Goal: Task Accomplishment & Management: Manage account settings

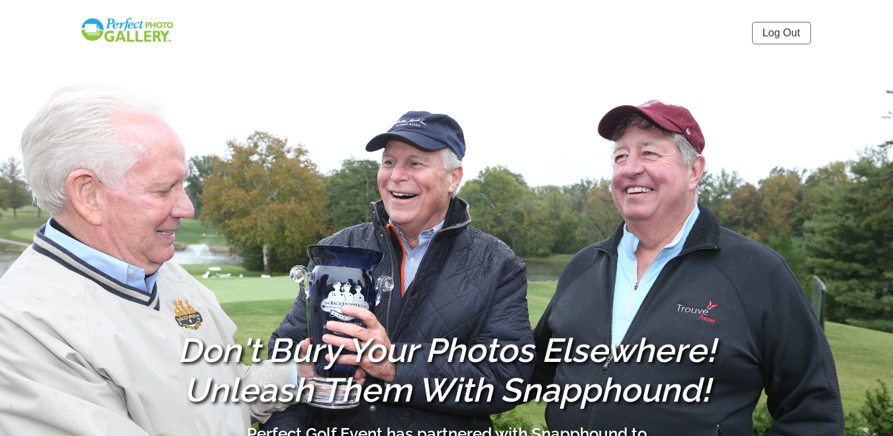
click at [780, 32] on link "Log Out" at bounding box center [781, 33] width 59 height 23
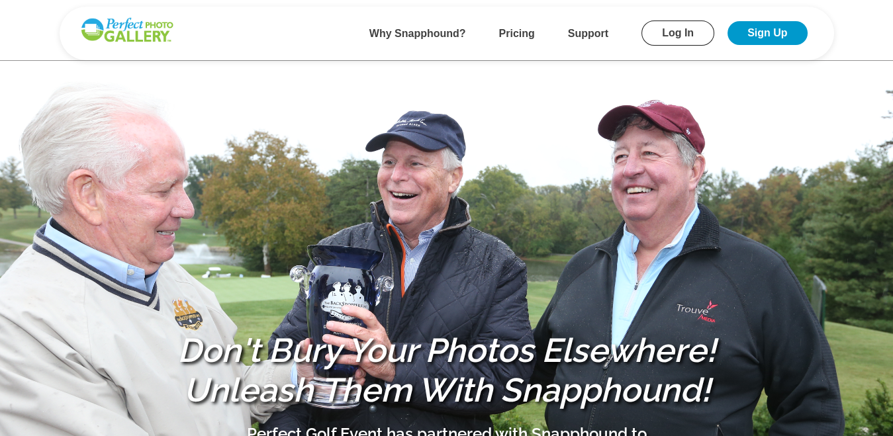
click at [673, 30] on link "Log In" at bounding box center [678, 33] width 73 height 25
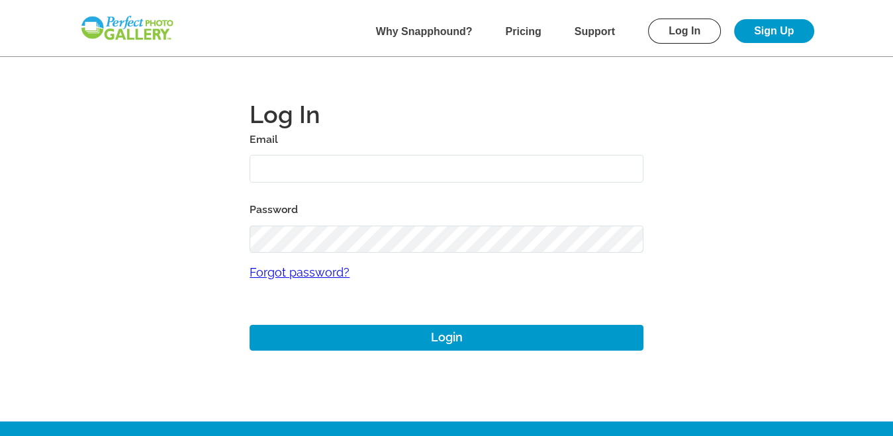
click at [313, 172] on input "text" at bounding box center [447, 169] width 394 height 28
type input "domlombar@gmail.com"
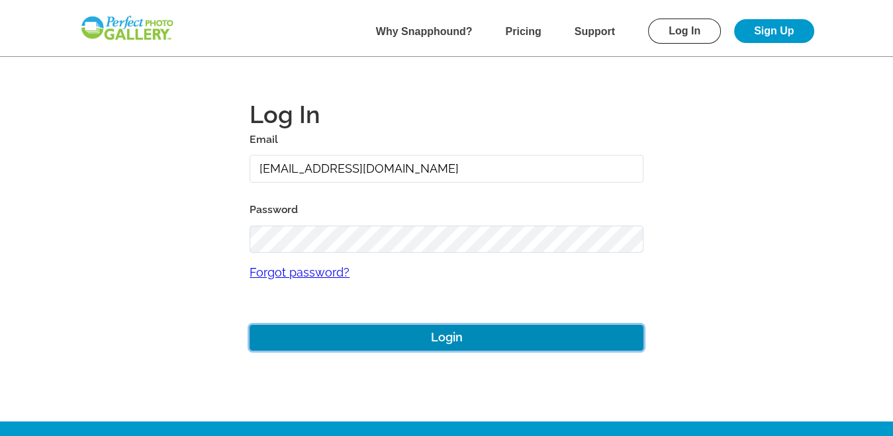
click at [444, 332] on button "Login" at bounding box center [447, 338] width 394 height 26
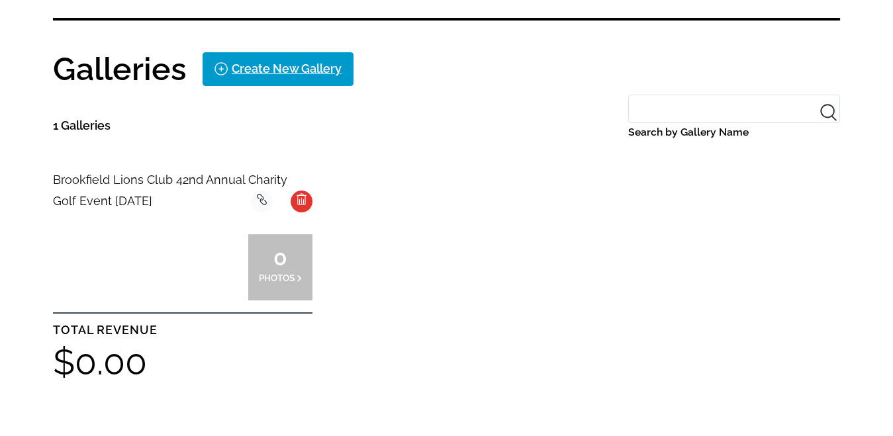
scroll to position [266, 0]
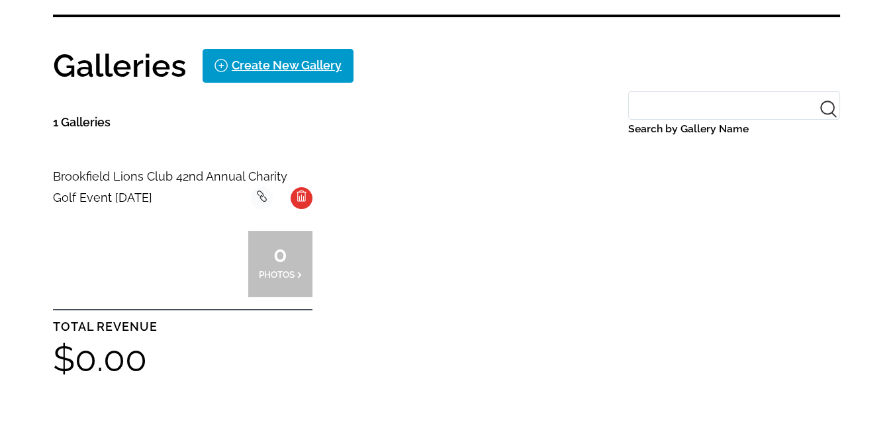
click at [123, 172] on span "Brookfield Lions Club 42nd Annual Charity Golf Event [DATE]" at bounding box center [170, 187] width 234 height 35
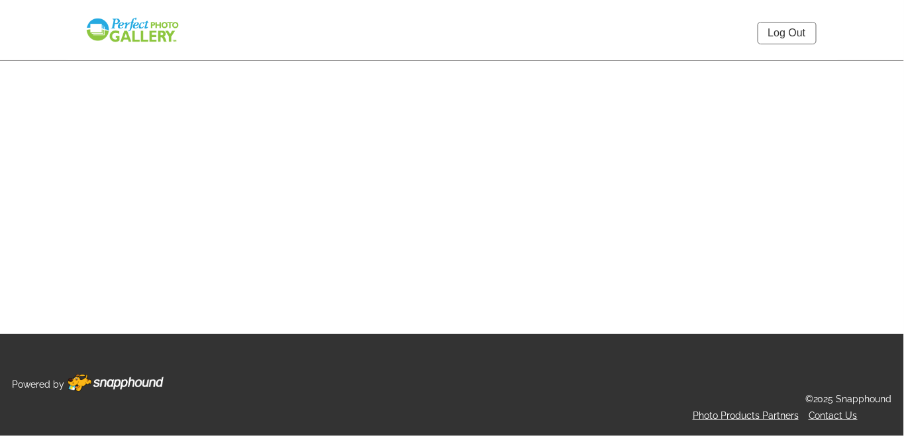
select select "onlyShowInGallery"
